Goal: Task Accomplishment & Management: Use online tool/utility

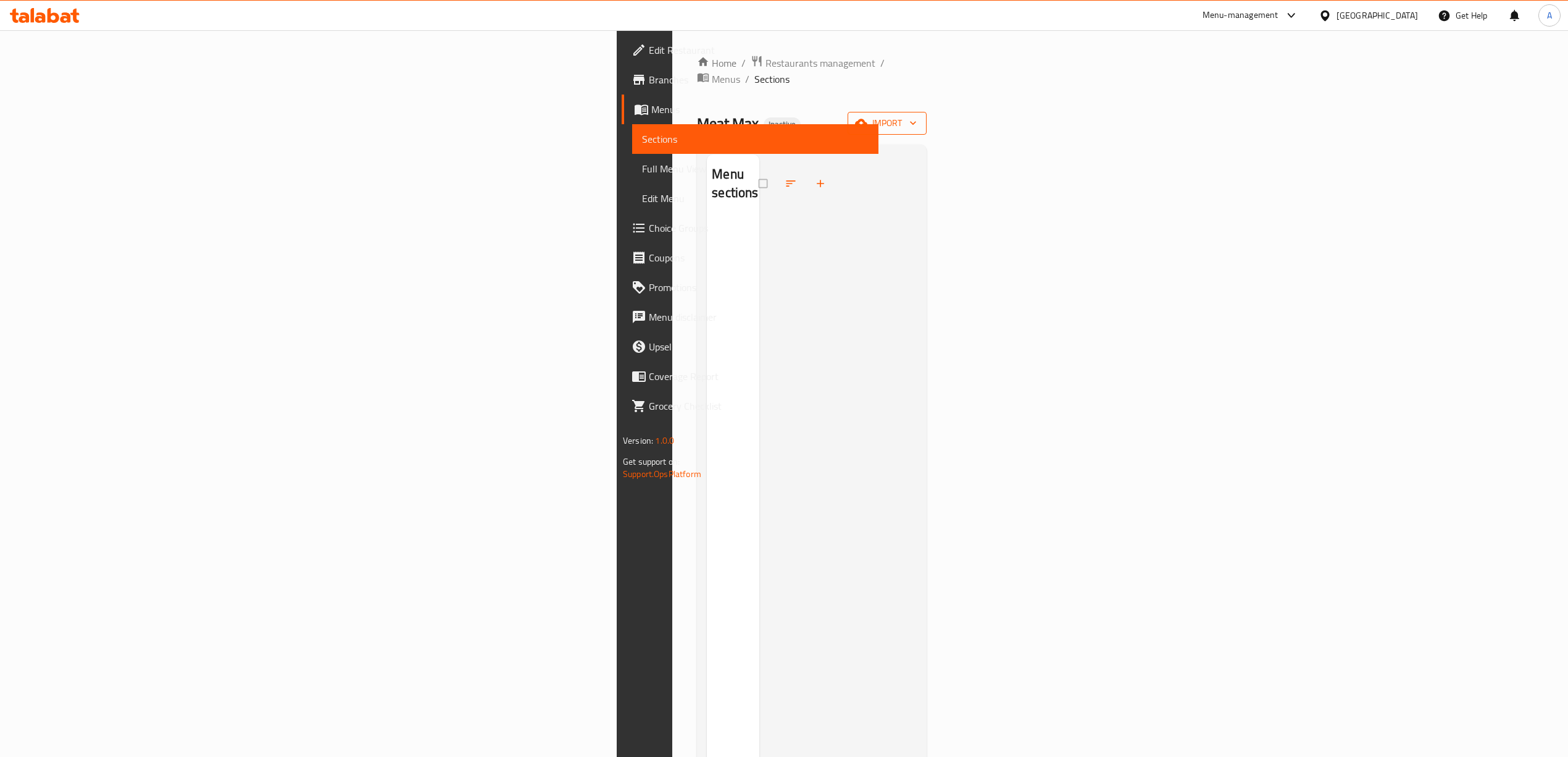
click at [917, 116] on span "import" at bounding box center [887, 123] width 59 height 15
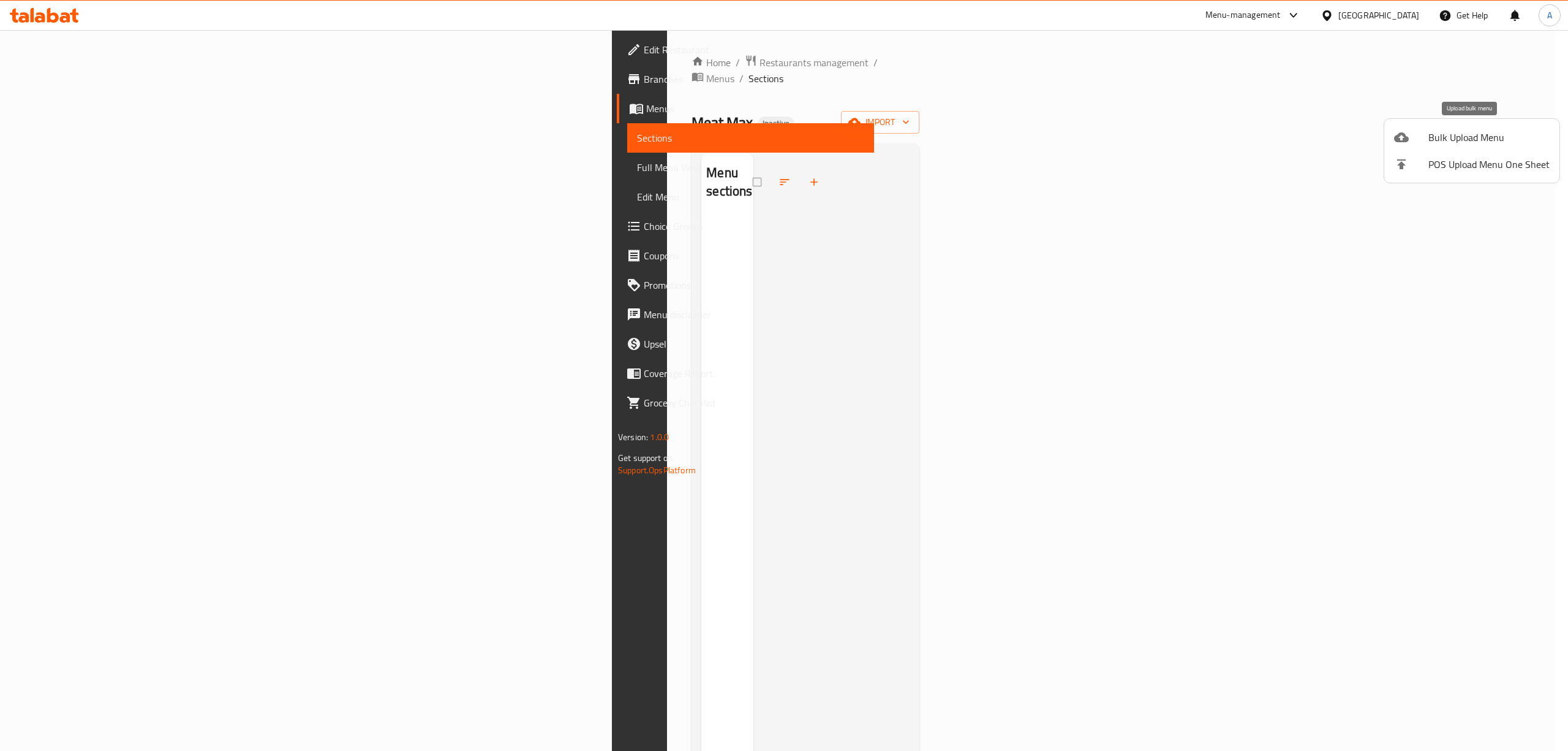
click at [1467, 143] on span "Bulk Upload Menu" at bounding box center [1489, 137] width 121 height 15
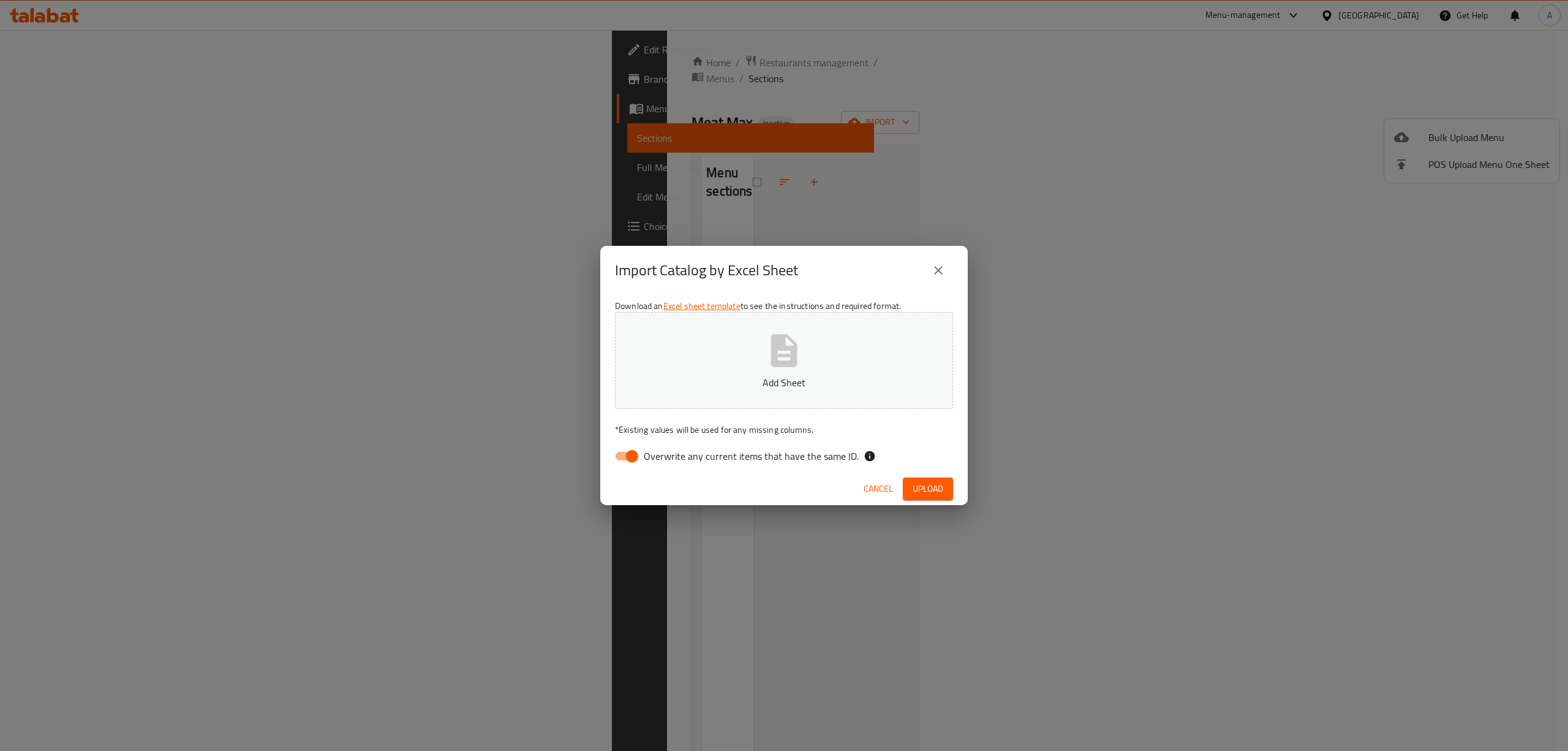
click at [704, 453] on span "Overwrite any current items that have the same ID." at bounding box center [751, 456] width 215 height 15
click at [667, 453] on input "Overwrite any current items that have the same ID." at bounding box center [632, 456] width 70 height 24
checkbox input "false"
click at [698, 387] on p "Add Sheet" at bounding box center [784, 382] width 300 height 15
click at [934, 491] on span "Upload" at bounding box center [928, 488] width 31 height 15
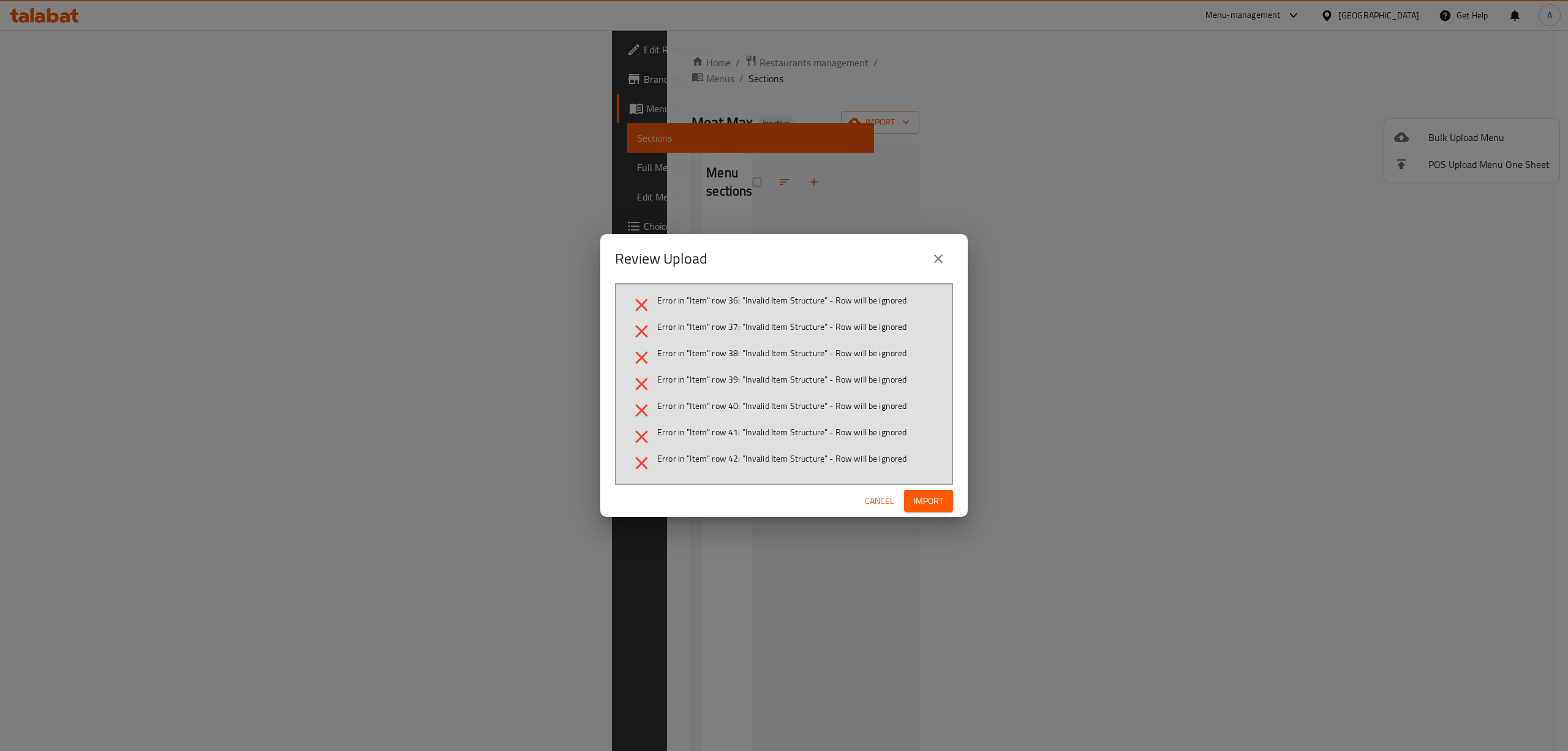
click at [873, 498] on span "Cancel" at bounding box center [879, 501] width 29 height 15
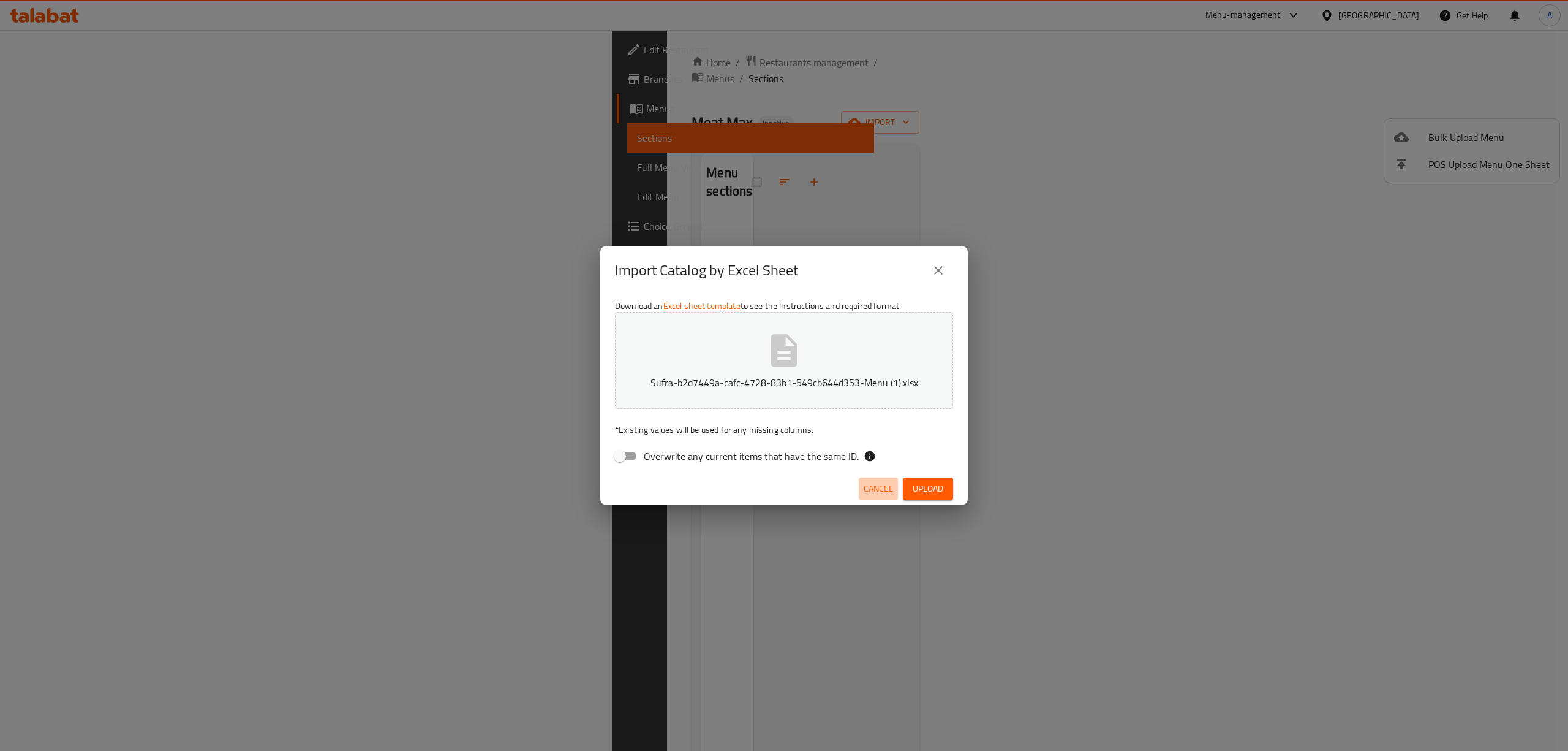
click at [880, 486] on span "Cancel" at bounding box center [878, 488] width 29 height 15
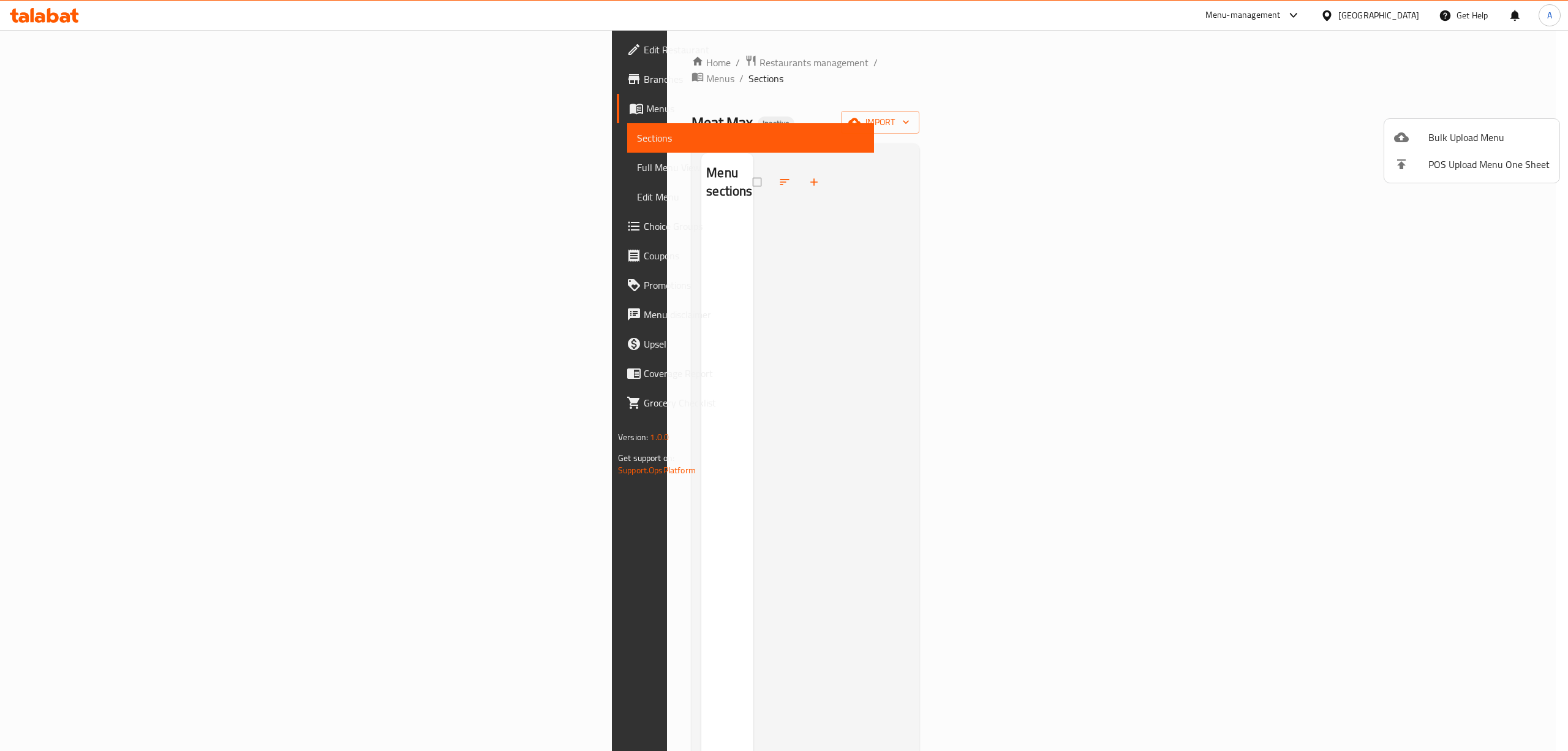
click at [1031, 231] on div at bounding box center [784, 376] width 1568 height 751
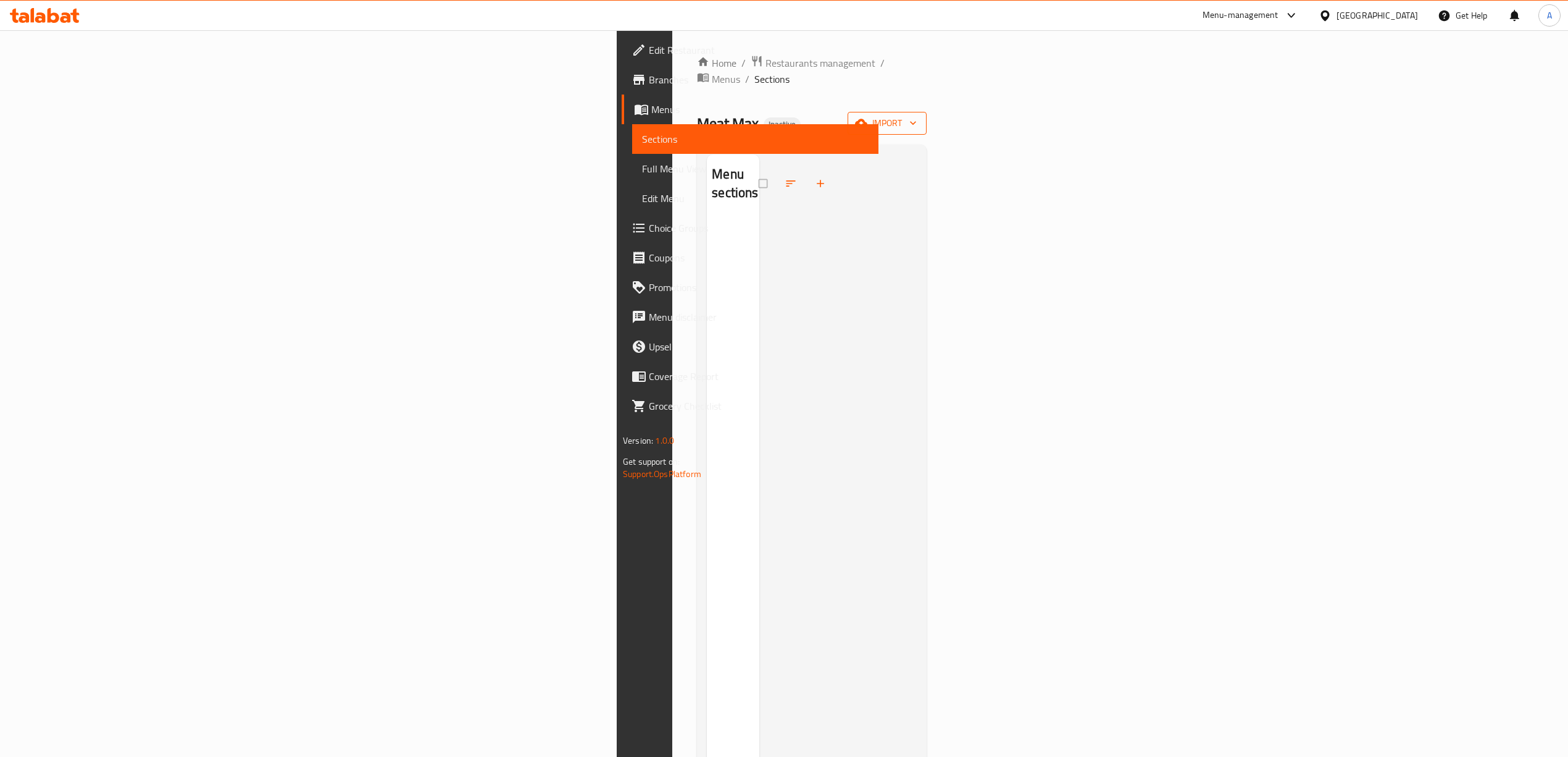
click at [917, 116] on span "import" at bounding box center [887, 123] width 59 height 15
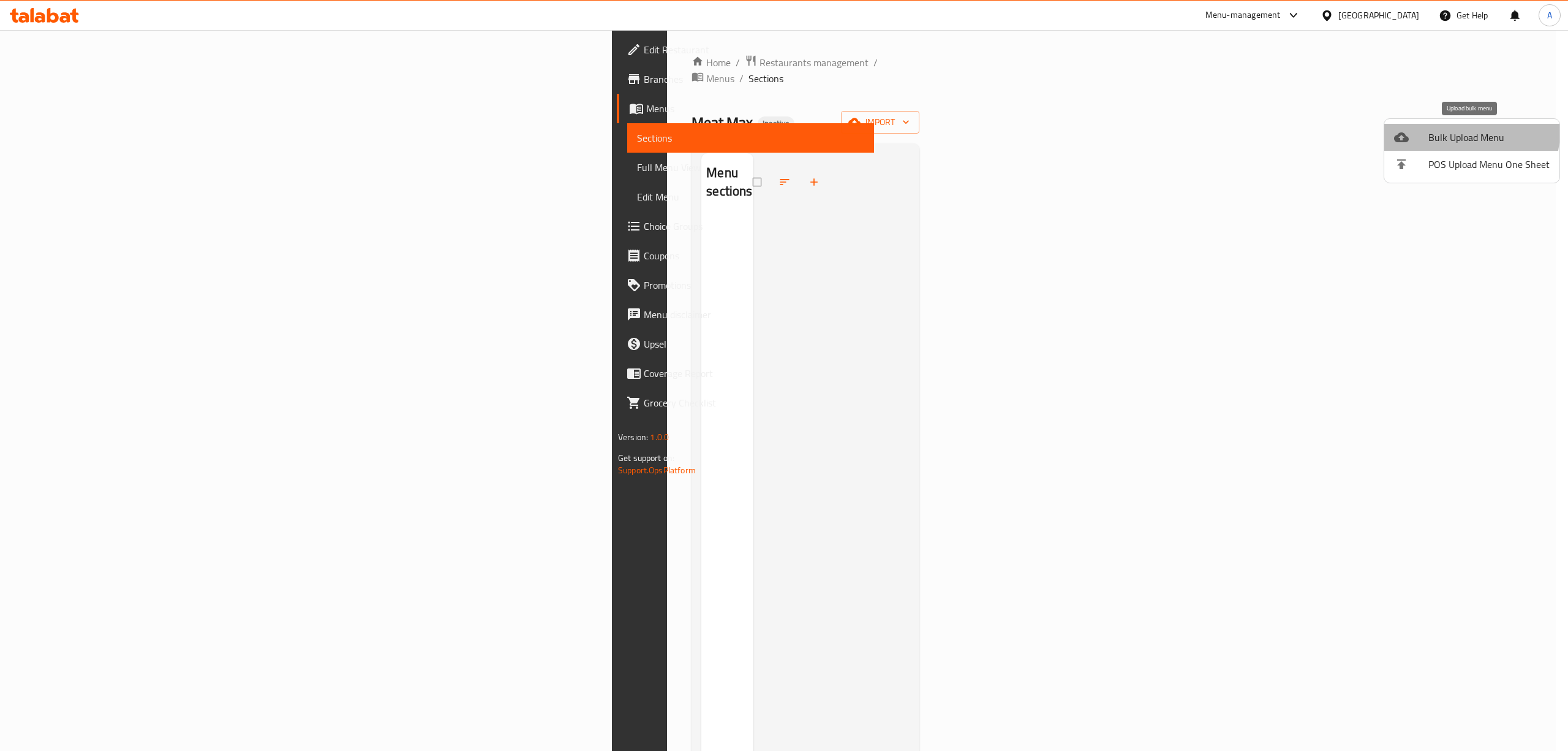
click at [1449, 131] on span "Bulk Upload Menu" at bounding box center [1489, 137] width 121 height 15
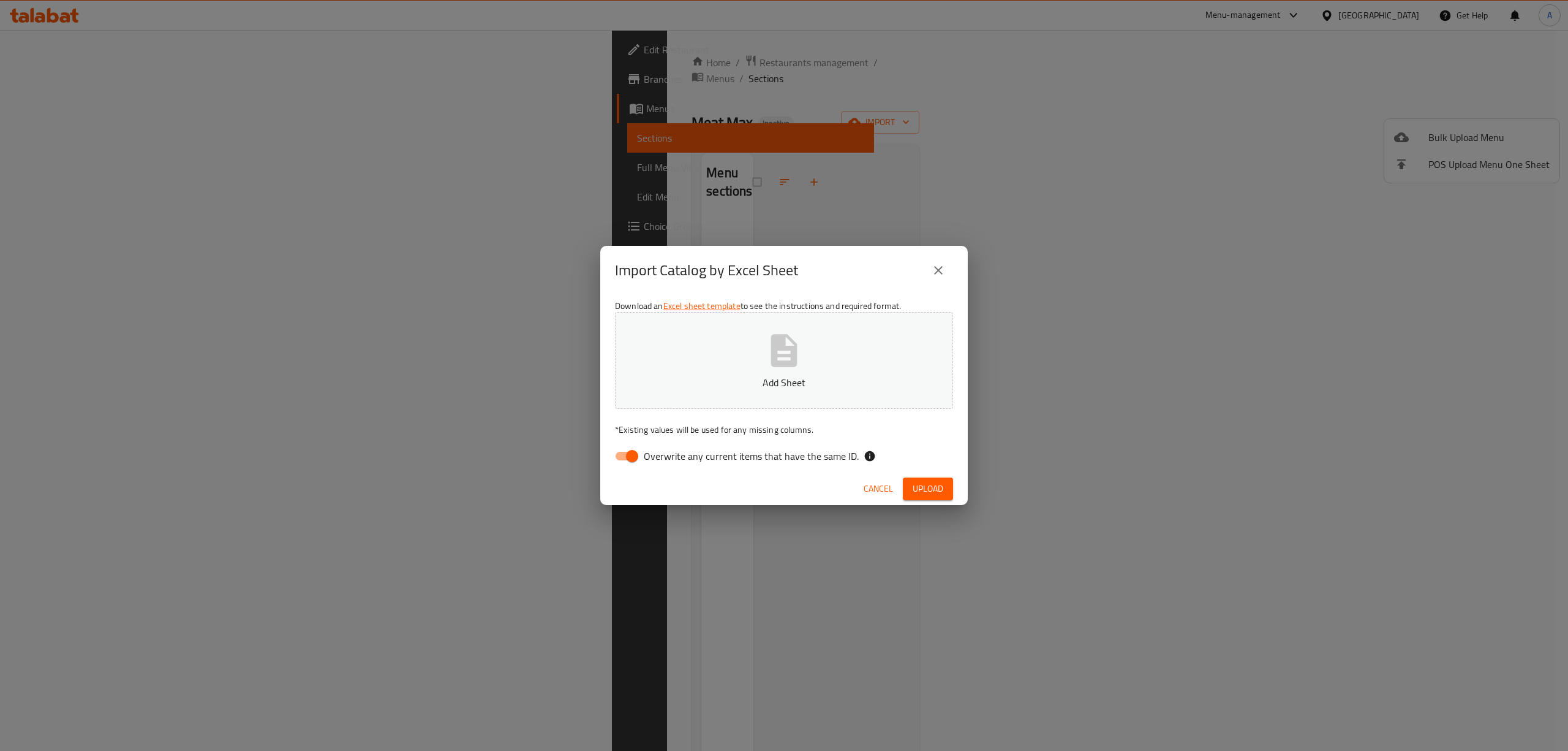
click at [707, 472] on div "Cancel Upload" at bounding box center [784, 488] width 367 height 32
click at [697, 455] on span "Overwrite any current items that have the same ID." at bounding box center [751, 456] width 215 height 15
click at [667, 455] on input "Overwrite any current items that have the same ID." at bounding box center [632, 456] width 70 height 24
checkbox input "false"
click at [701, 361] on button "Add Sheet" at bounding box center [784, 360] width 338 height 97
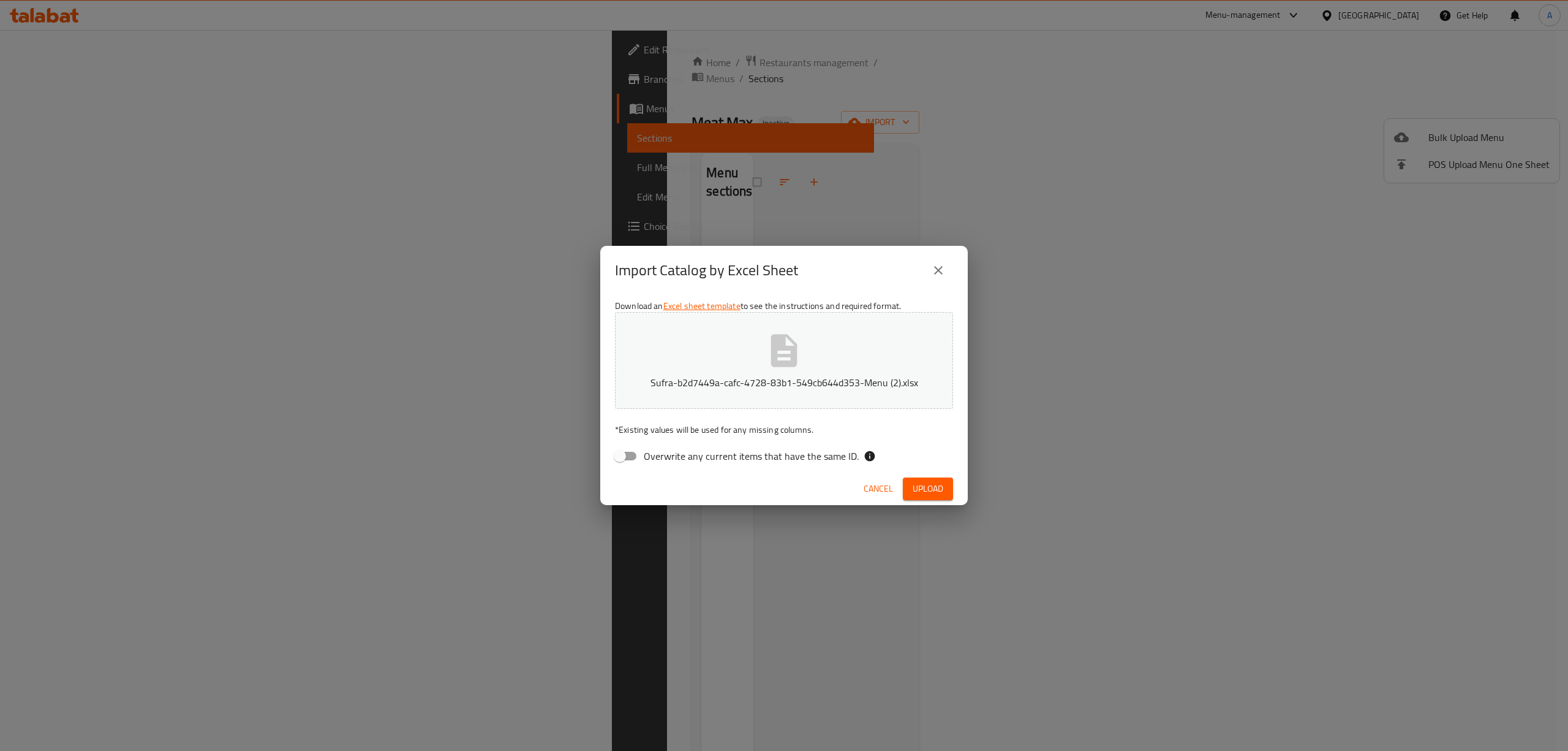
click at [961, 493] on div "Cancel Upload" at bounding box center [784, 488] width 367 height 32
click at [929, 490] on span "Upload" at bounding box center [928, 488] width 31 height 15
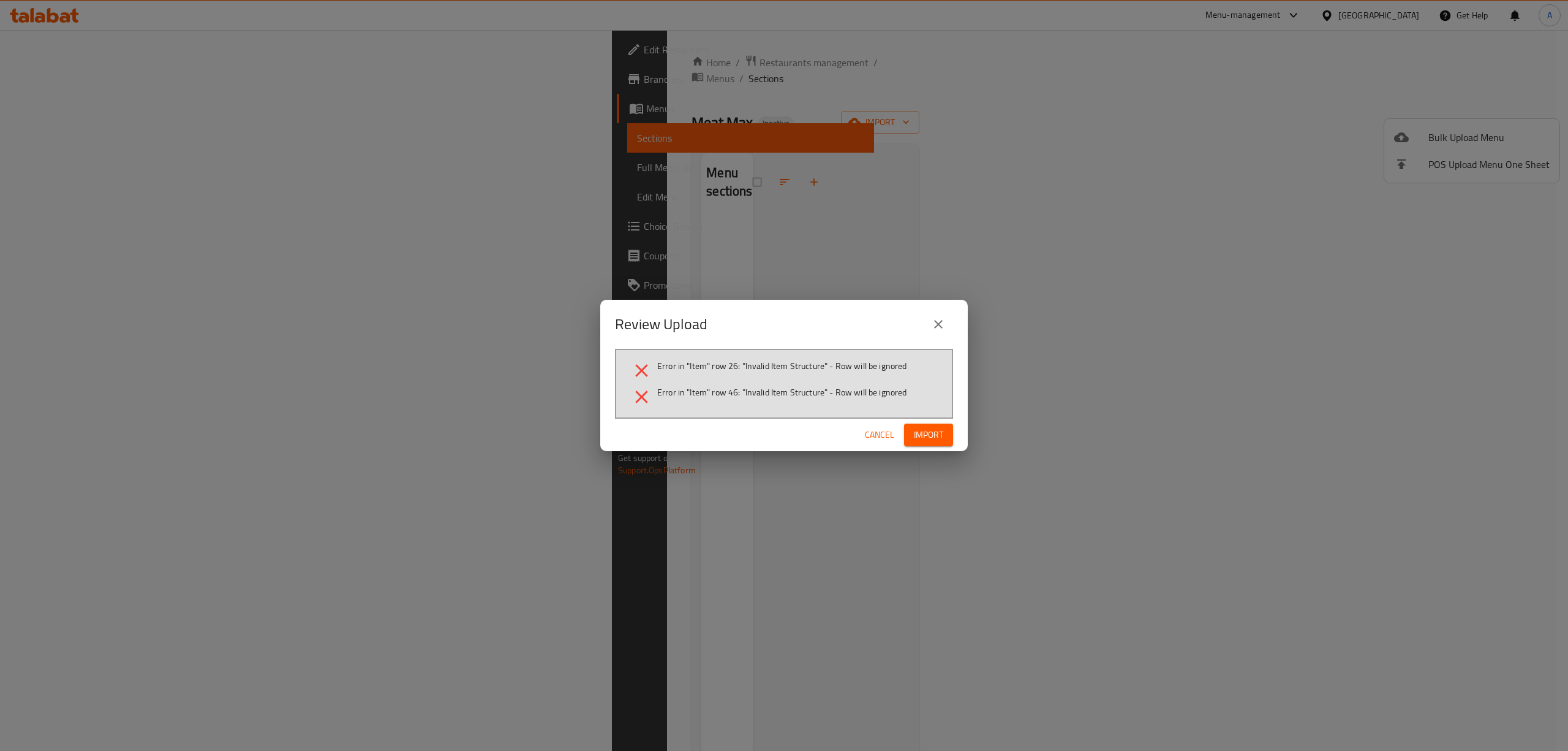
click at [730, 367] on span "Error in "Item" row 26: "Invalid Item Structure" - Row will be ignored" at bounding box center [782, 366] width 250 height 13
copy span "26"
click at [706, 398] on span "Error in "Item" row 46: "Invalid Item Structure" - Row will be ignored" at bounding box center [782, 392] width 250 height 13
click at [939, 331] on icon "close" at bounding box center [938, 324] width 15 height 15
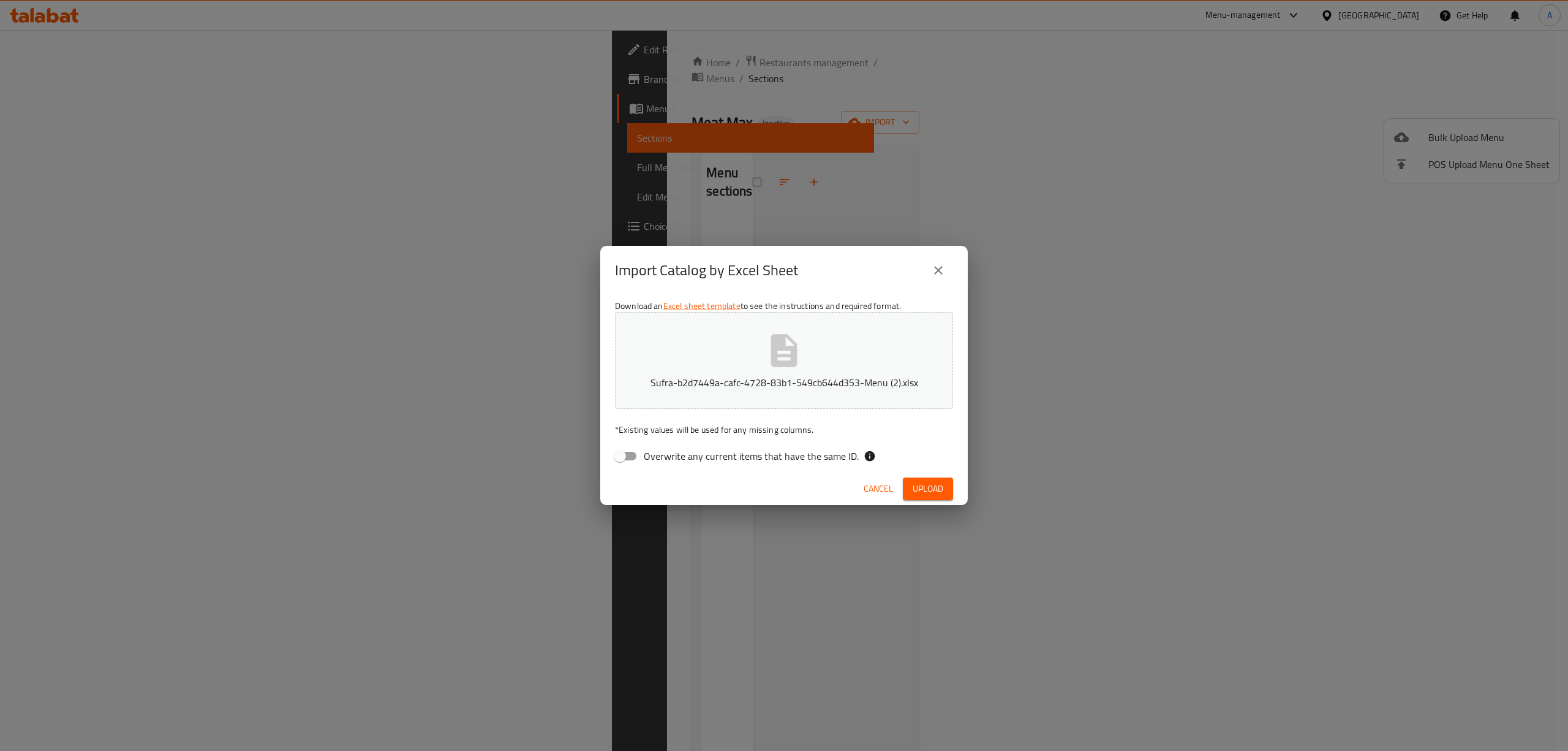
click at [718, 378] on p "Sufra-b2d7449a-cafc-4728-83b1-549cb644d353-Menu (2).xlsx" at bounding box center [784, 382] width 300 height 15
click at [936, 490] on span "Upload" at bounding box center [928, 488] width 31 height 15
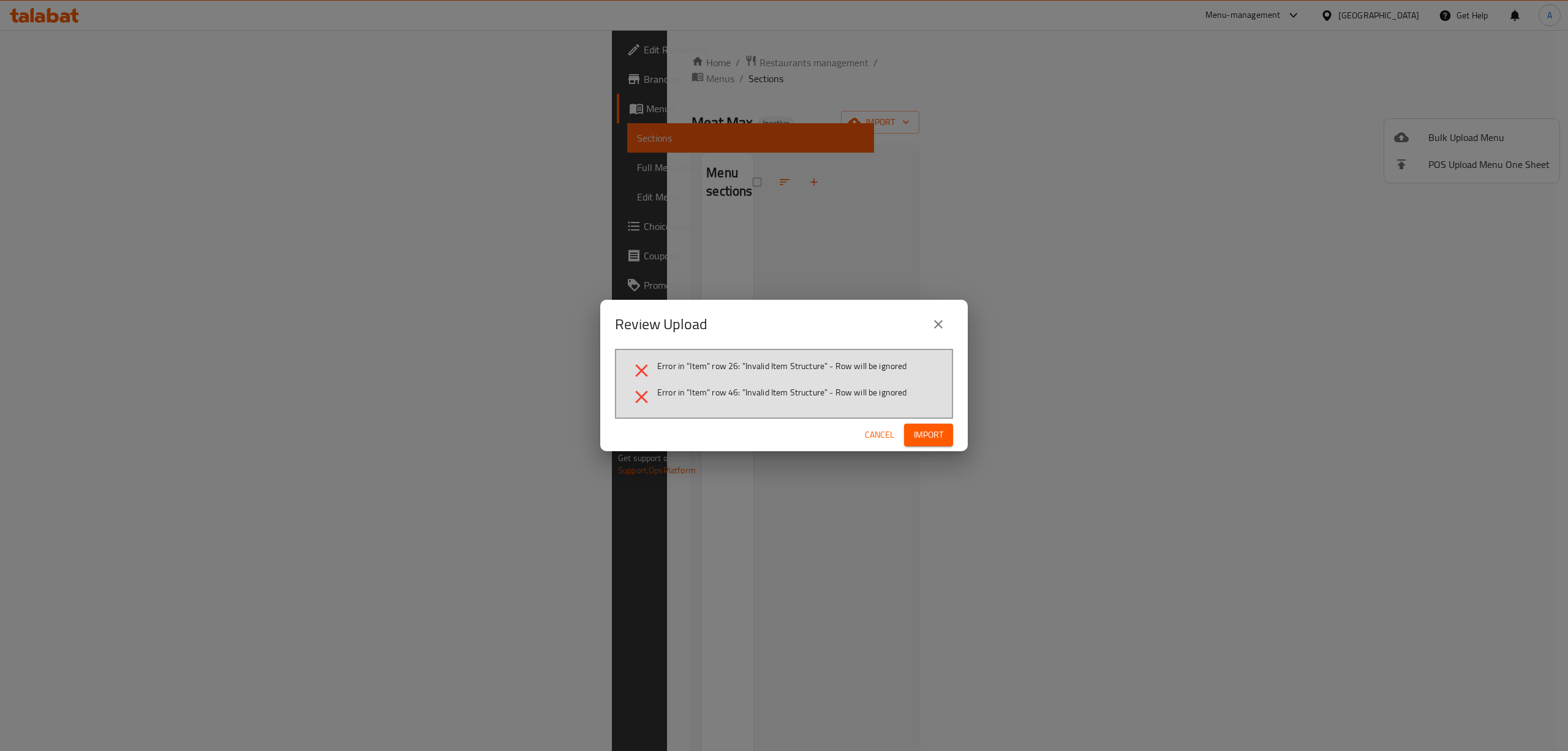
click at [748, 391] on span "Error in "Item" row 46: "Invalid Item Structure" - Row will be ignored" at bounding box center [782, 392] width 250 height 13
drag, startPoint x: 748, startPoint y: 391, endPoint x: 799, endPoint y: 391, distance: 51.0
click at [799, 391] on span "Error in "Item" row 46: "Invalid Item Structure" - Row will be ignored" at bounding box center [782, 392] width 250 height 13
click at [726, 397] on span "Error in "Item" row 46: "Invalid Item Structure" - Row will be ignored" at bounding box center [782, 392] width 250 height 13
click at [693, 427] on div "Cancel Import" at bounding box center [784, 435] width 367 height 32
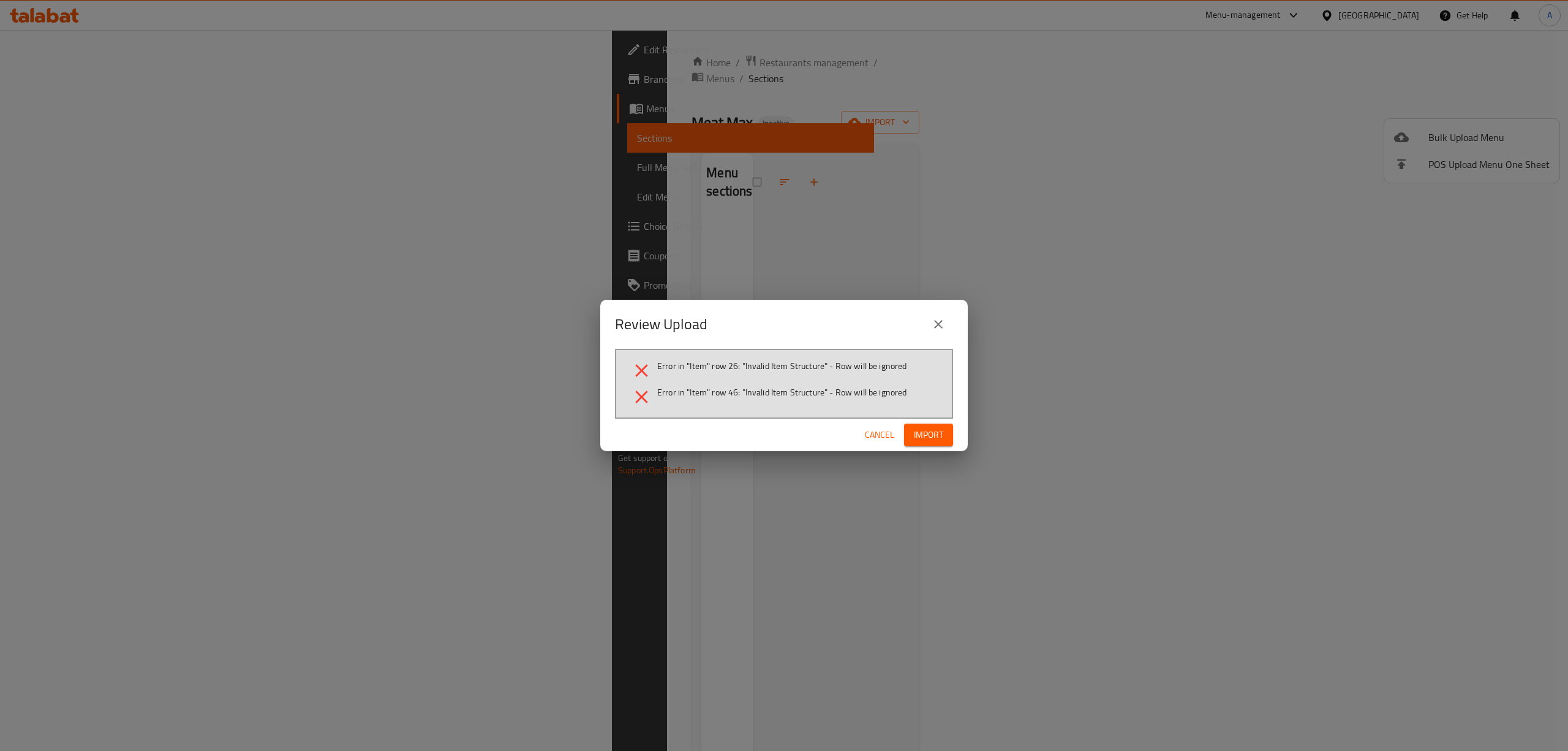
click at [877, 434] on span "Cancel" at bounding box center [879, 435] width 29 height 15
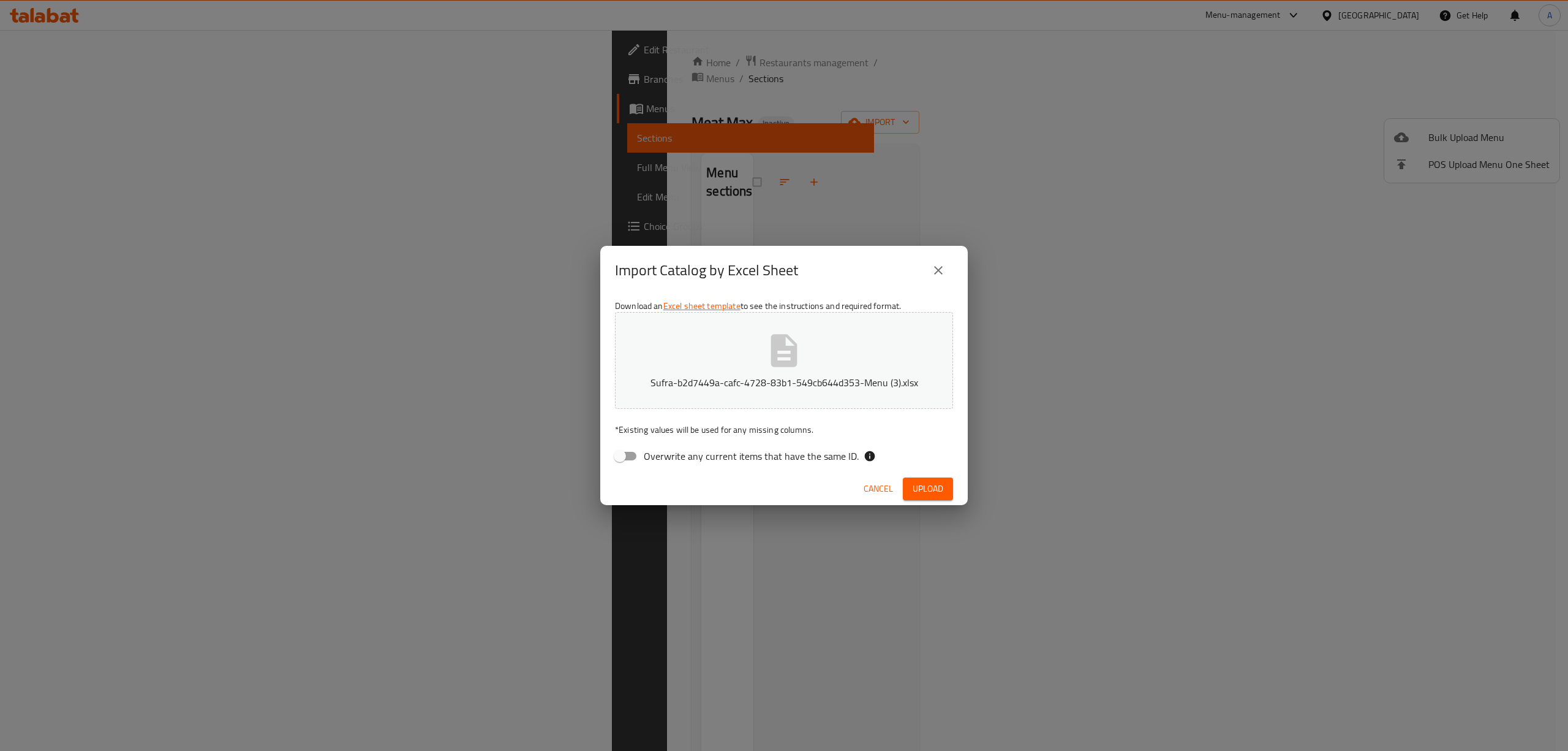
click at [710, 358] on button "Sufra-b2d7449a-cafc-4728-83b1-549cb644d353-Menu (3).xlsx" at bounding box center [784, 360] width 338 height 97
click at [928, 486] on span "Upload" at bounding box center [928, 488] width 31 height 15
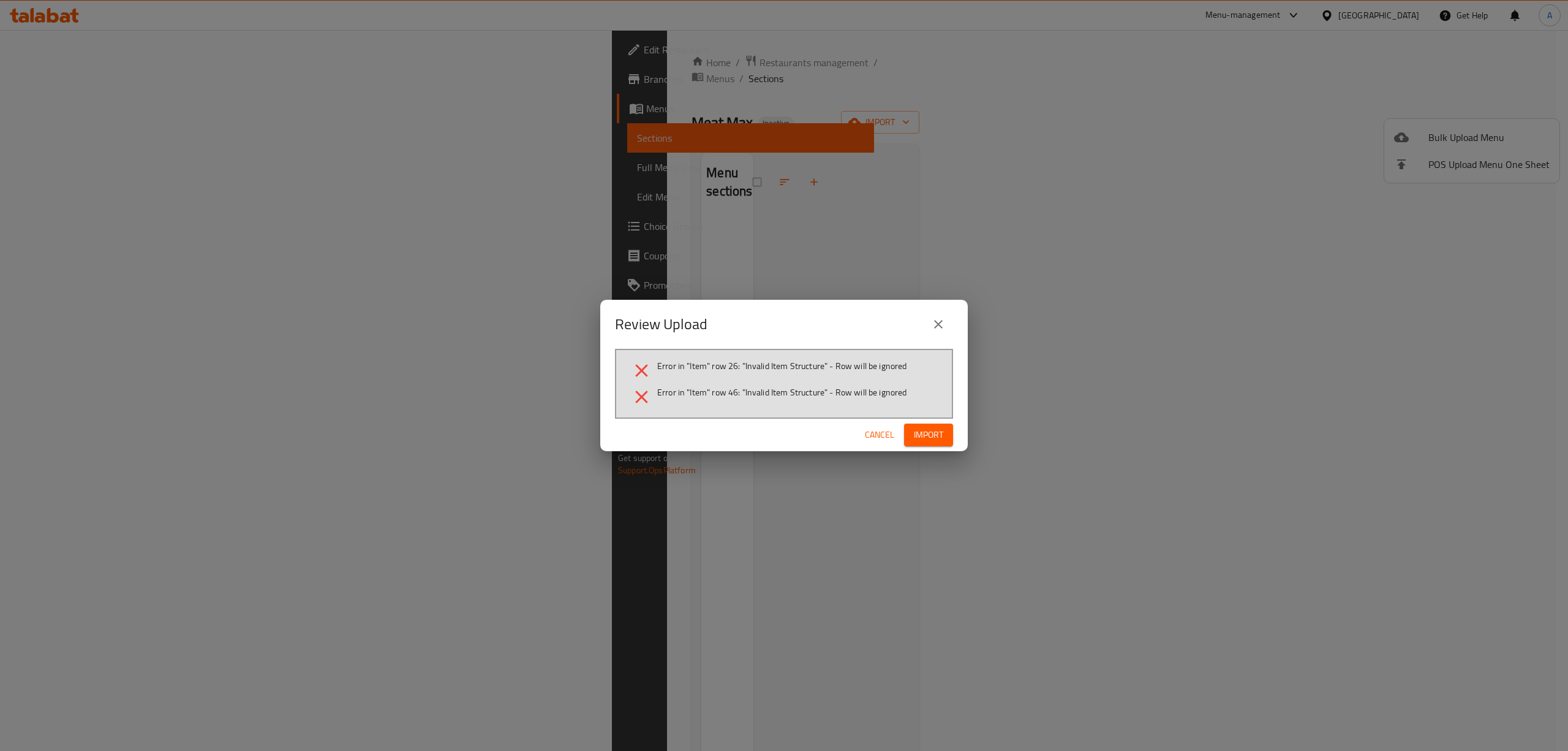
click at [866, 431] on span "Cancel" at bounding box center [879, 435] width 29 height 15
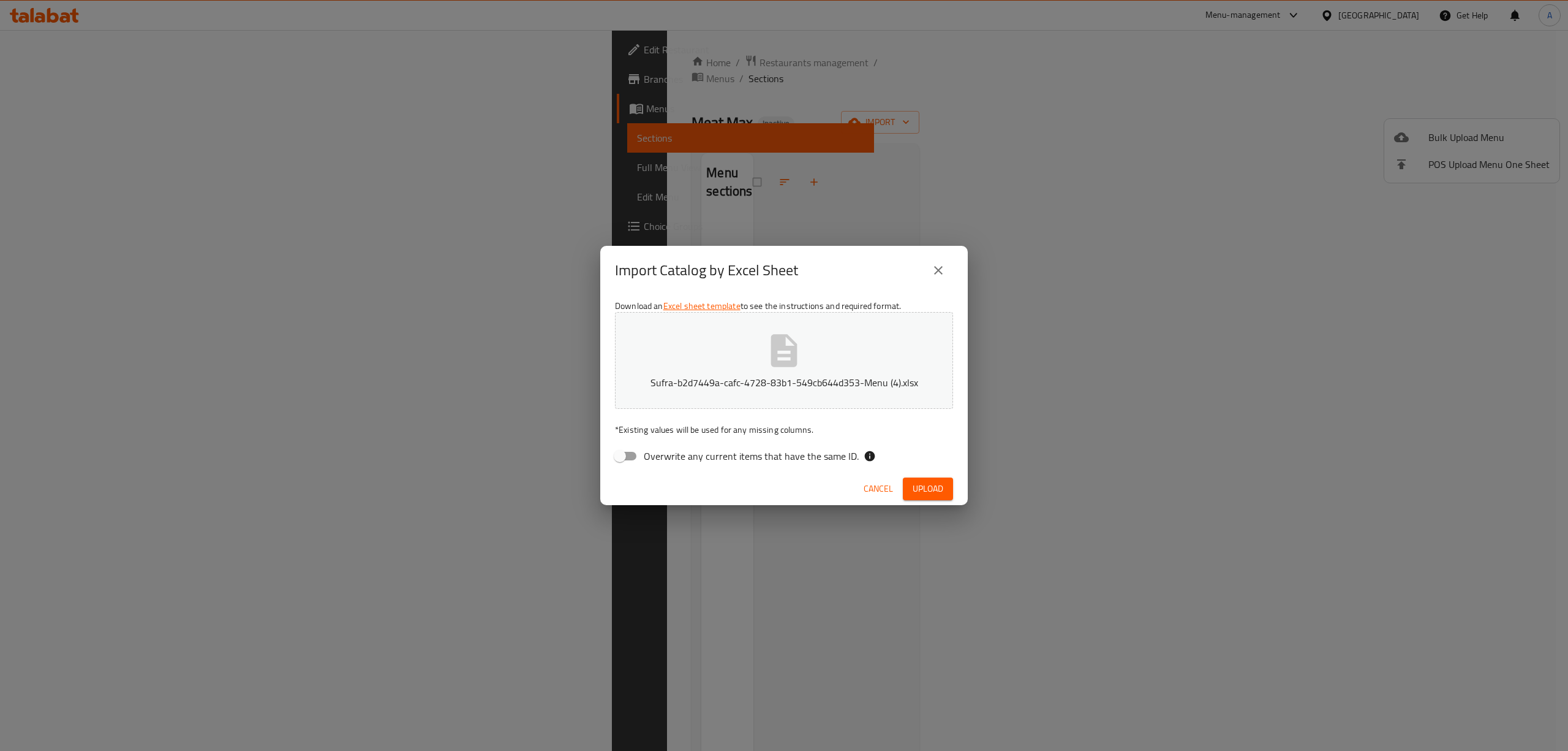
click at [777, 343] on icon "button" at bounding box center [784, 350] width 26 height 32
click at [930, 494] on span "Upload" at bounding box center [928, 488] width 31 height 15
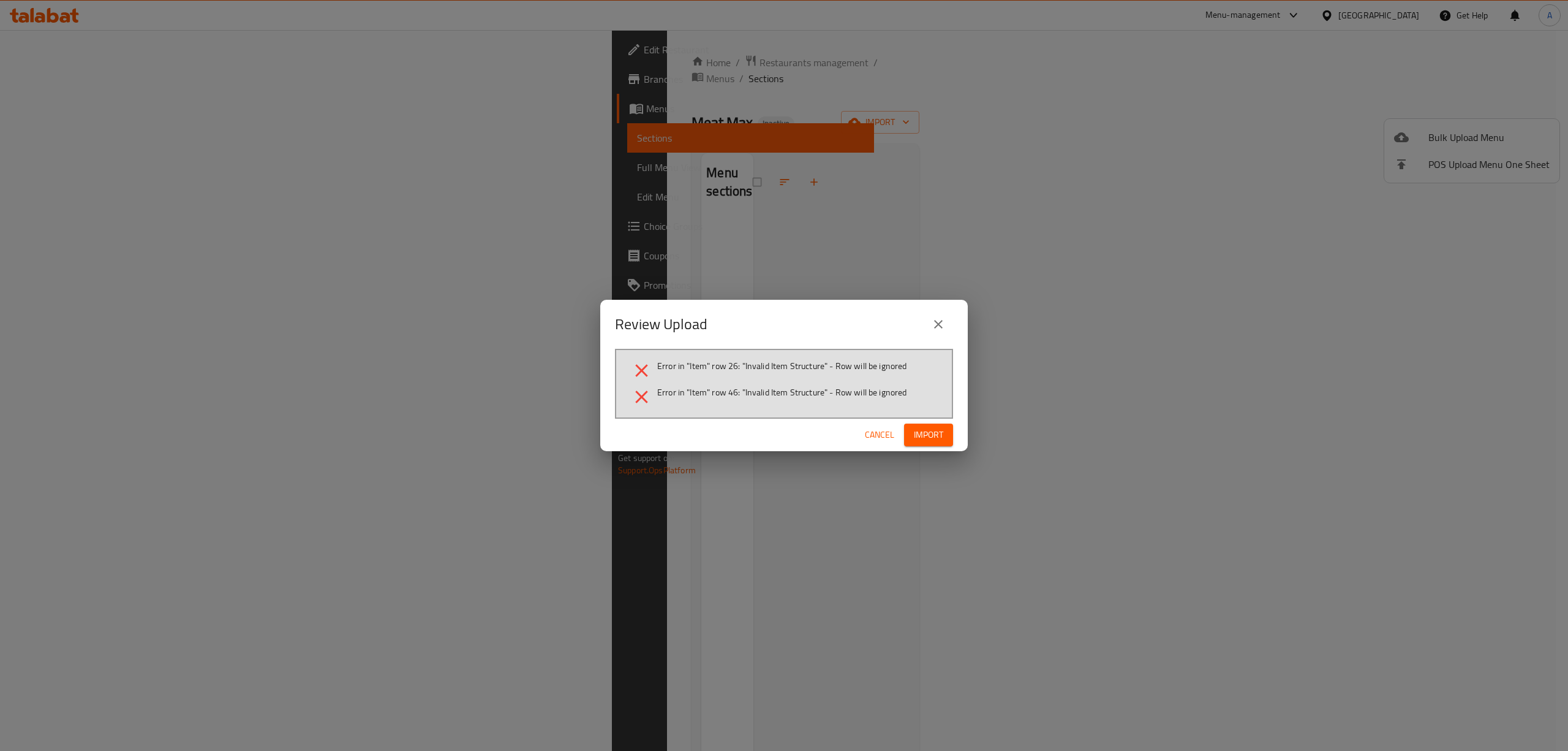
click at [863, 436] on button "Cancel" at bounding box center [880, 435] width 39 height 23
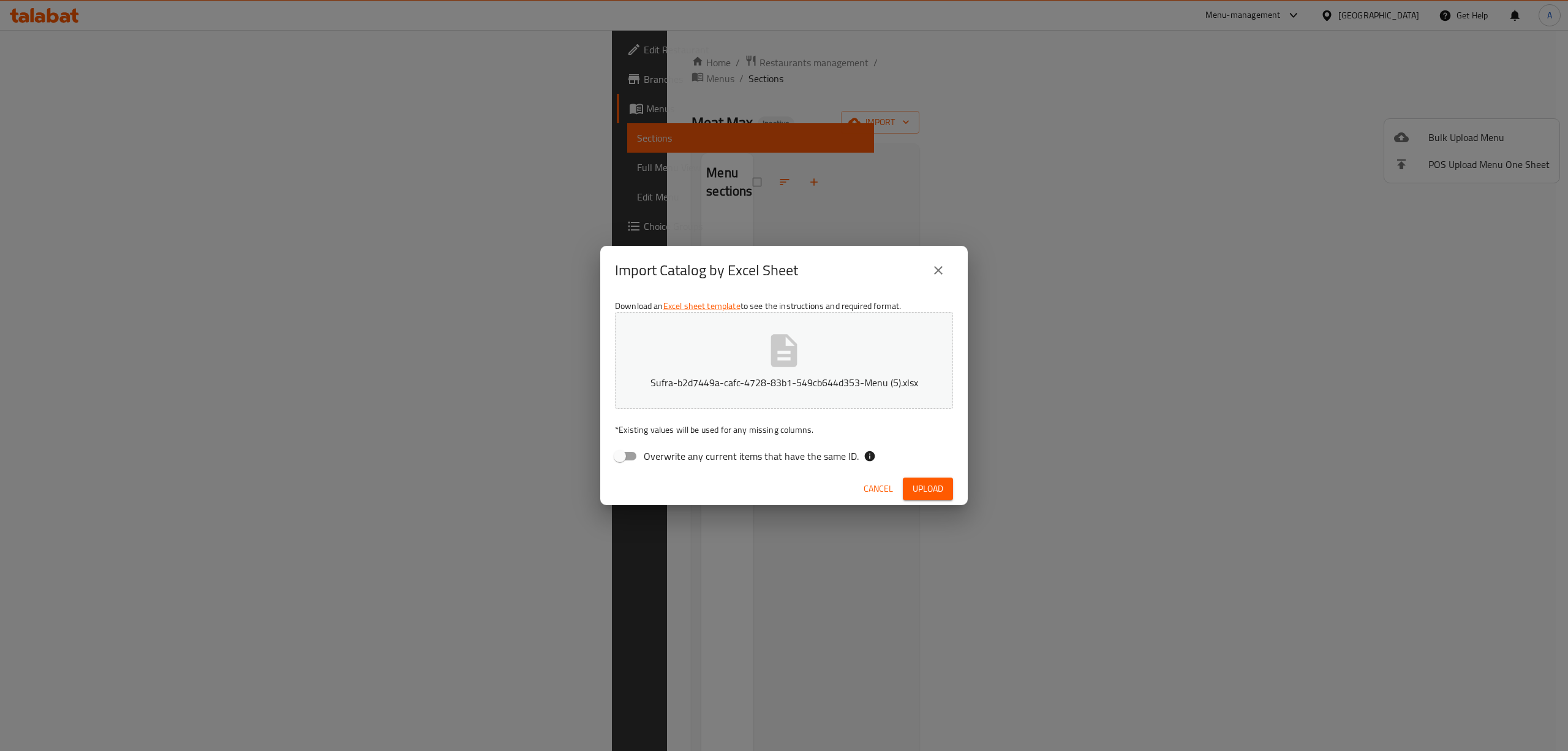
click at [647, 436] on p "* Existing values will be used for any missing columns." at bounding box center [784, 430] width 338 height 13
click at [647, 453] on span "Overwrite any current items that have the same ID." at bounding box center [751, 456] width 215 height 15
click at [647, 453] on input "Overwrite any current items that have the same ID." at bounding box center [619, 456] width 70 height 24
click at [647, 453] on span "Overwrite any current items that have the same ID." at bounding box center [751, 456] width 215 height 15
click at [647, 453] on input "Overwrite any current items that have the same ID." at bounding box center [632, 456] width 70 height 24
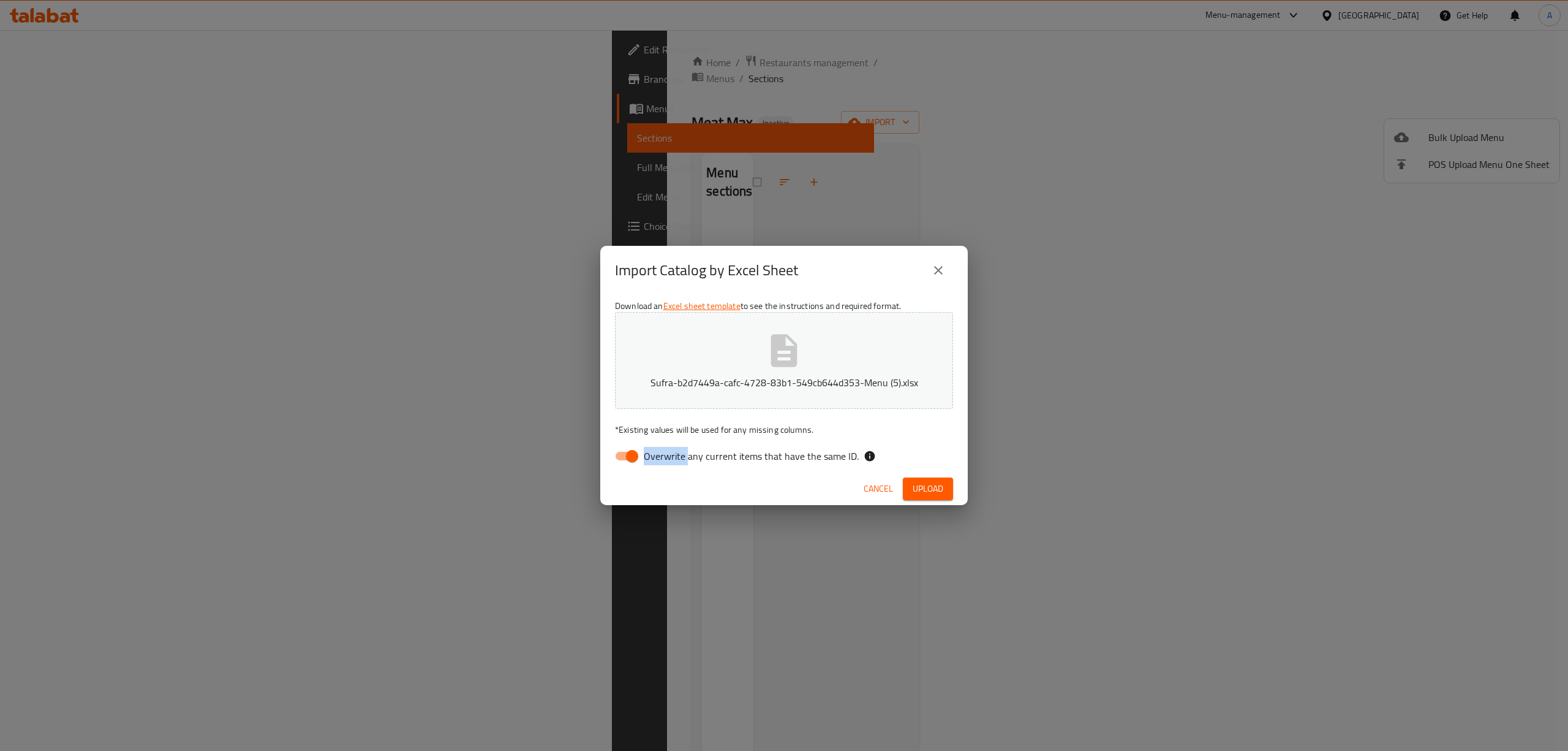
checkbox input "false"
click at [716, 365] on button "Sufra-b2d7449a-cafc-4728-83b1-549cb644d353-Menu (5).xlsx" at bounding box center [784, 360] width 338 height 97
click at [939, 488] on span "Upload" at bounding box center [928, 488] width 31 height 15
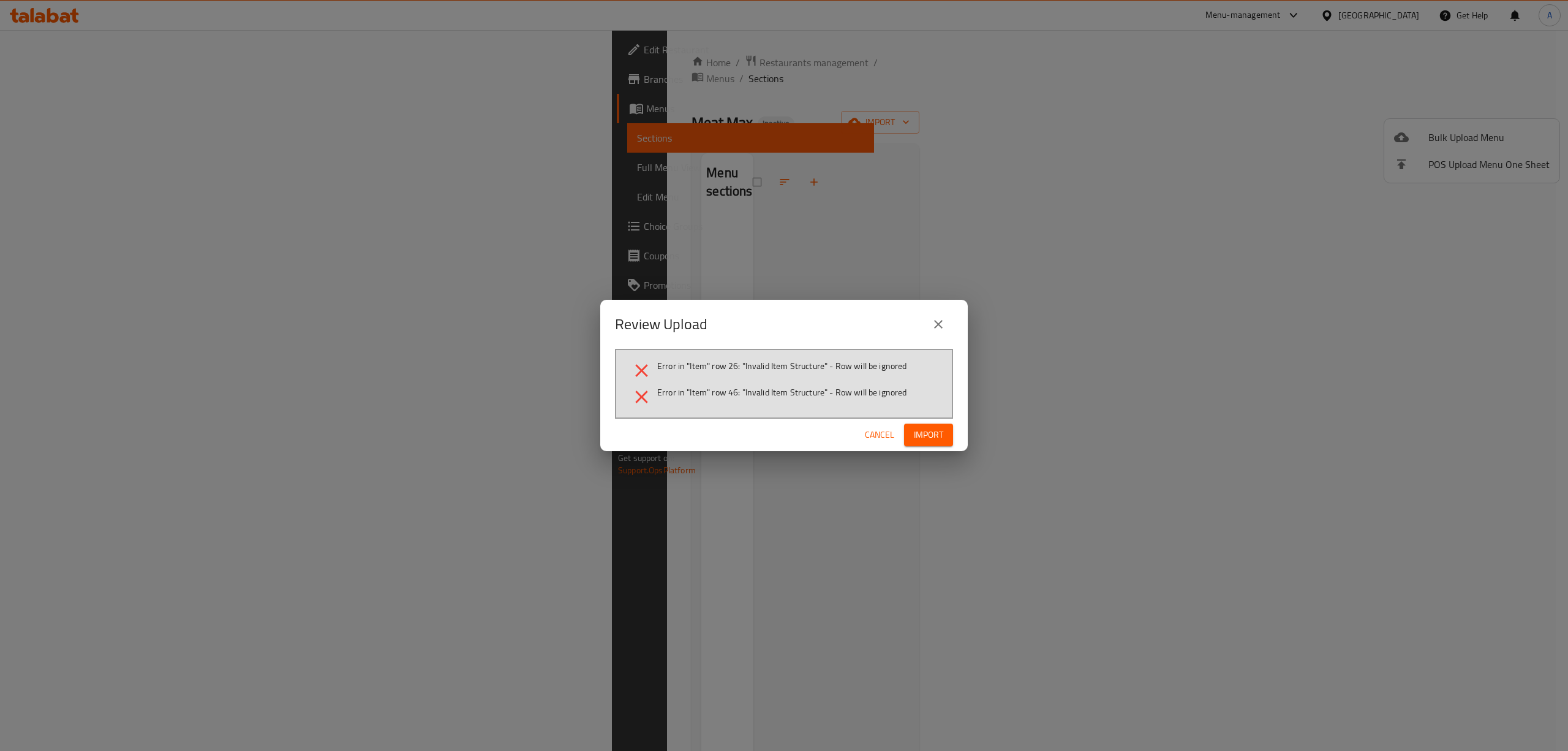
click at [928, 437] on span "Import" at bounding box center [928, 435] width 29 height 15
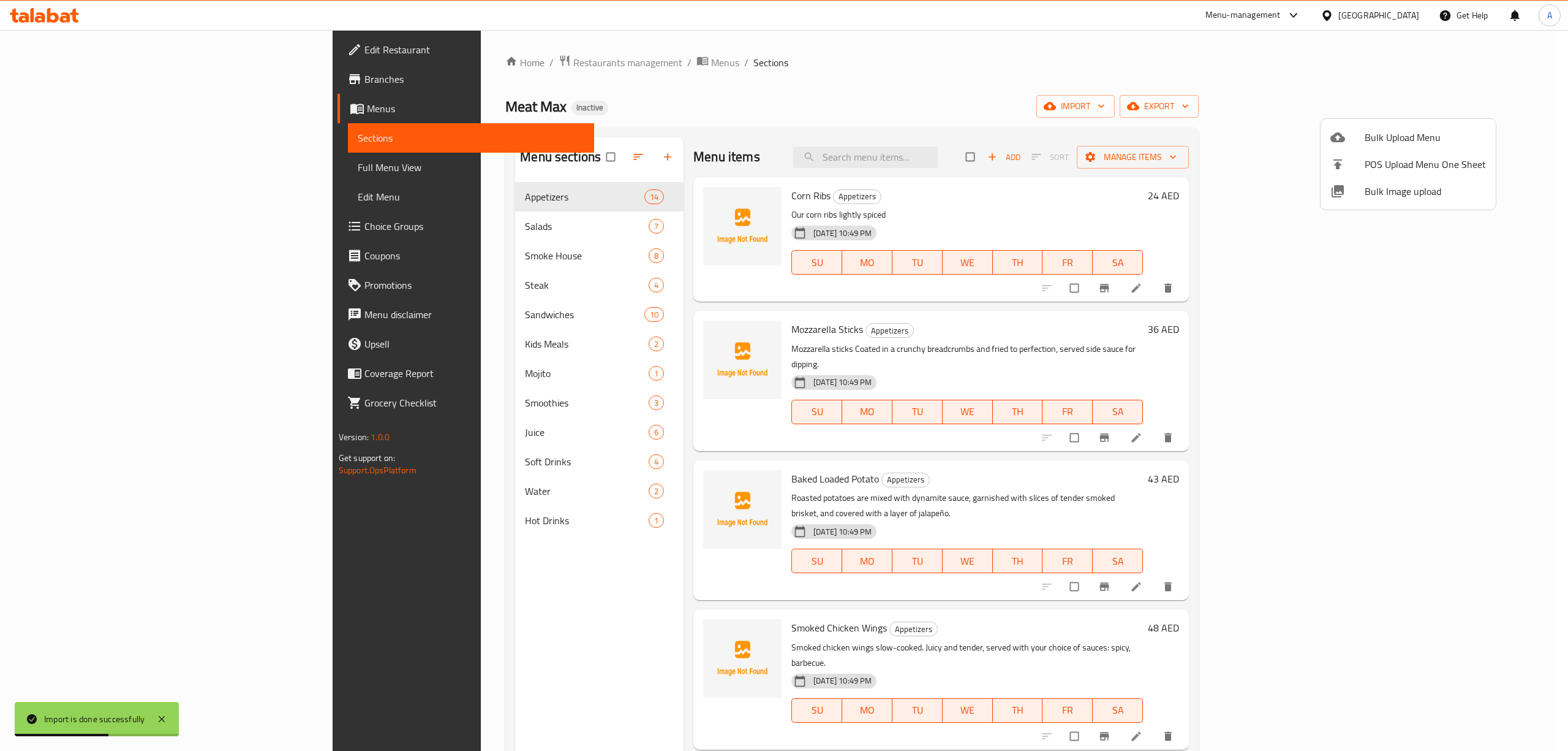
click at [806, 96] on div at bounding box center [784, 376] width 1568 height 751
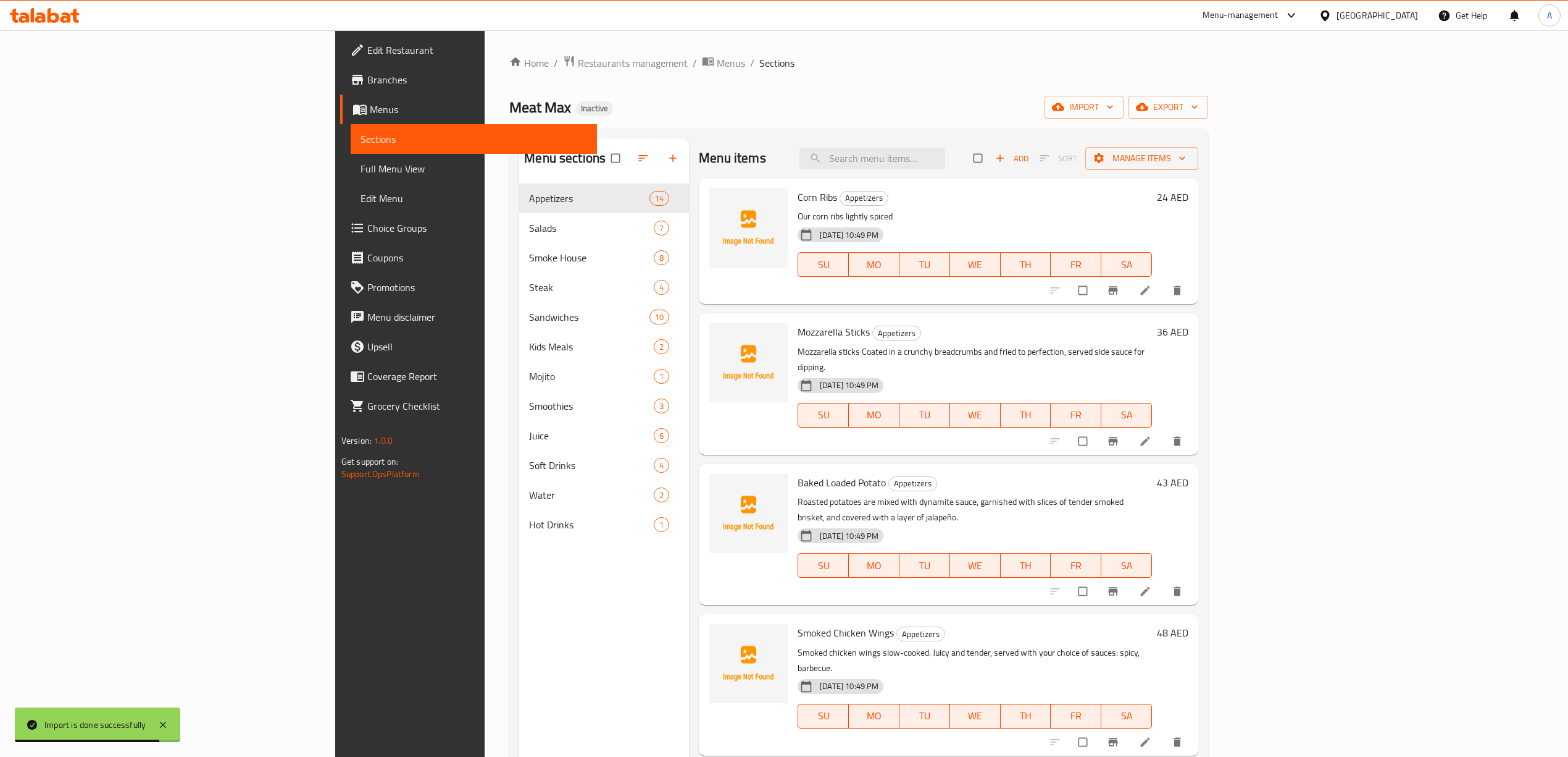
click at [1109, 133] on div "Menu sections Appetizers 14 Salads 7 Smoke House 8 Steak 4 Sandwiches 10 Kids M…" at bounding box center [858, 517] width 699 height 777
click at [1067, 129] on div "Menu sections Appetizers 14 Salads 7 Smoke House 8 Steak 4 Sandwiches 10 Kids M…" at bounding box center [858, 517] width 699 height 777
